Goal: Navigation & Orientation: Understand site structure

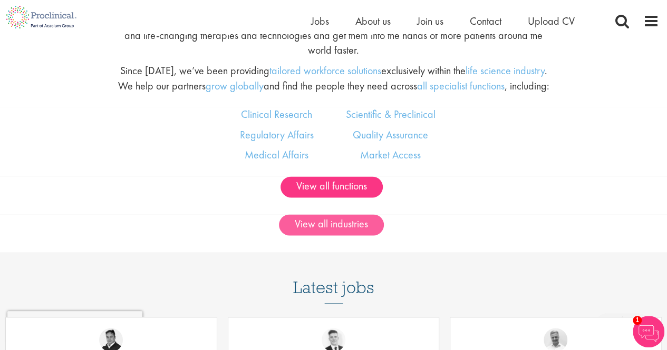
scroll to position [630, 0]
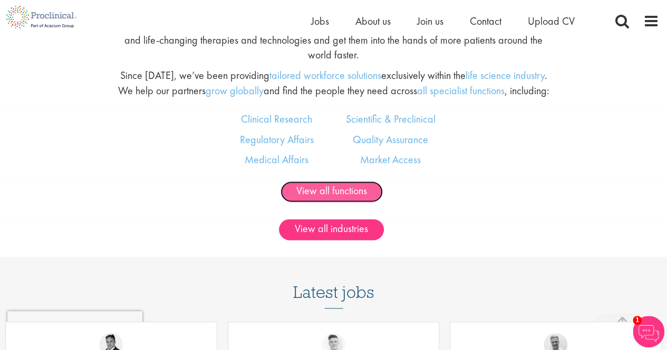
click at [345, 195] on link "View all functions" at bounding box center [331, 191] width 102 height 21
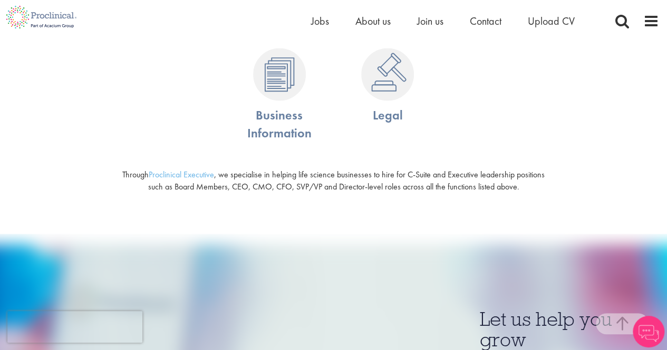
scroll to position [953, 0]
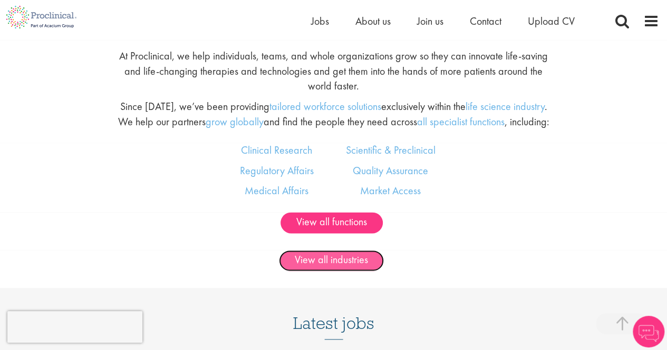
click at [342, 254] on link "View all industries" at bounding box center [331, 260] width 105 height 21
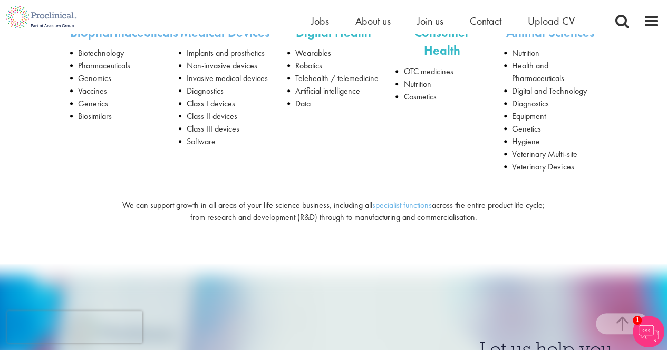
scroll to position [271, 0]
